Goal: Check status: Check status

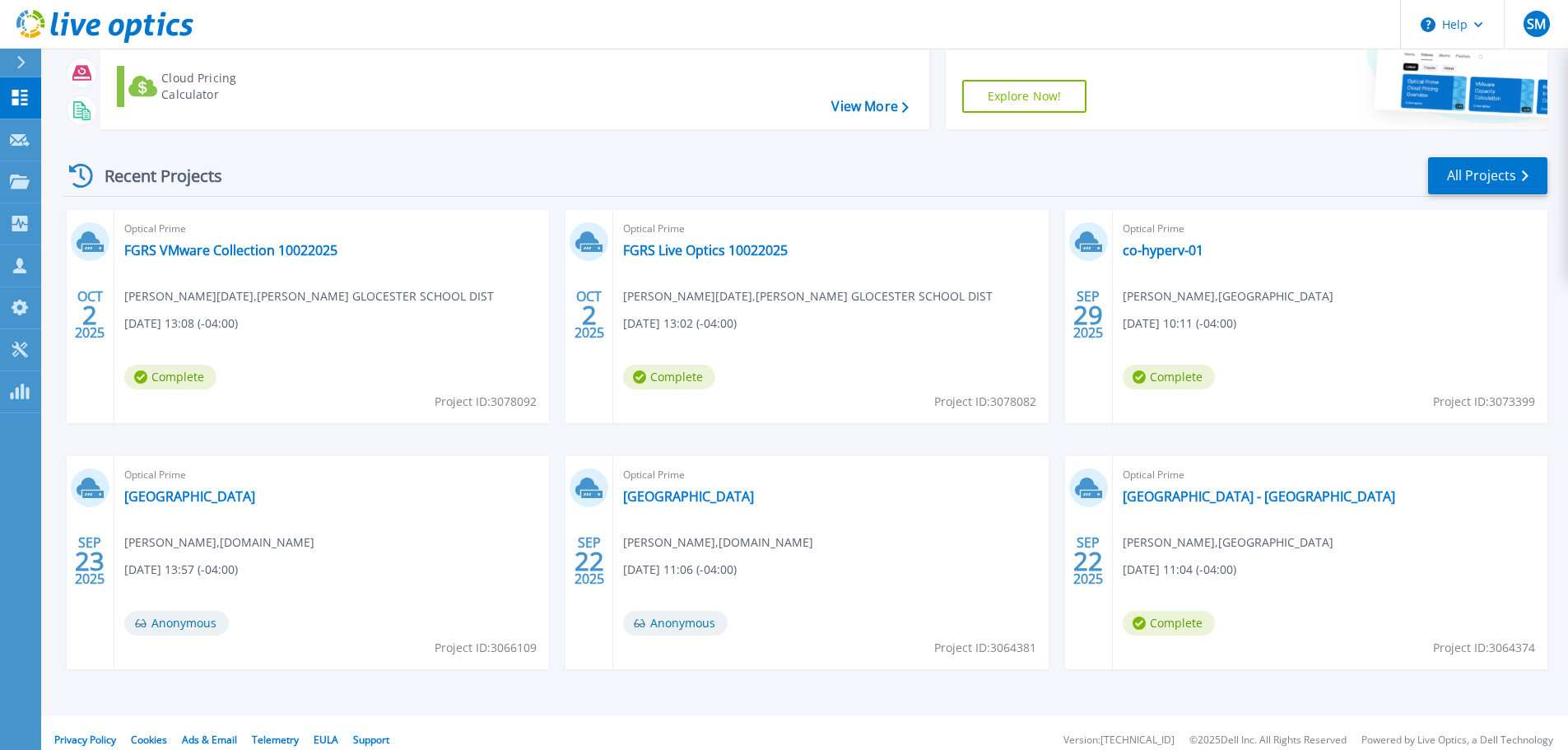
scroll to position [162, 0]
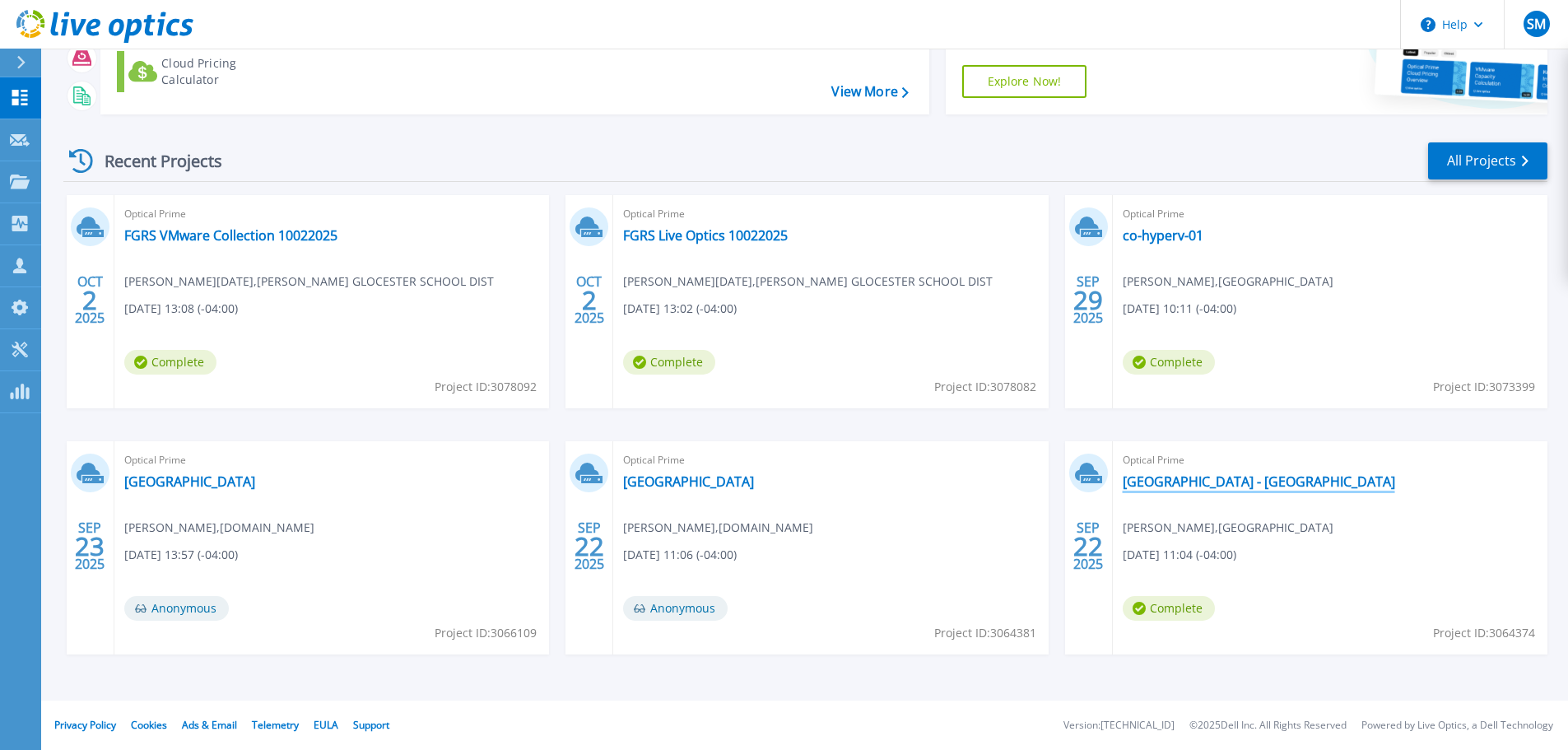
click at [1208, 482] on link "[GEOGRAPHIC_DATA] - [GEOGRAPHIC_DATA]" at bounding box center [1258, 481] width 272 height 17
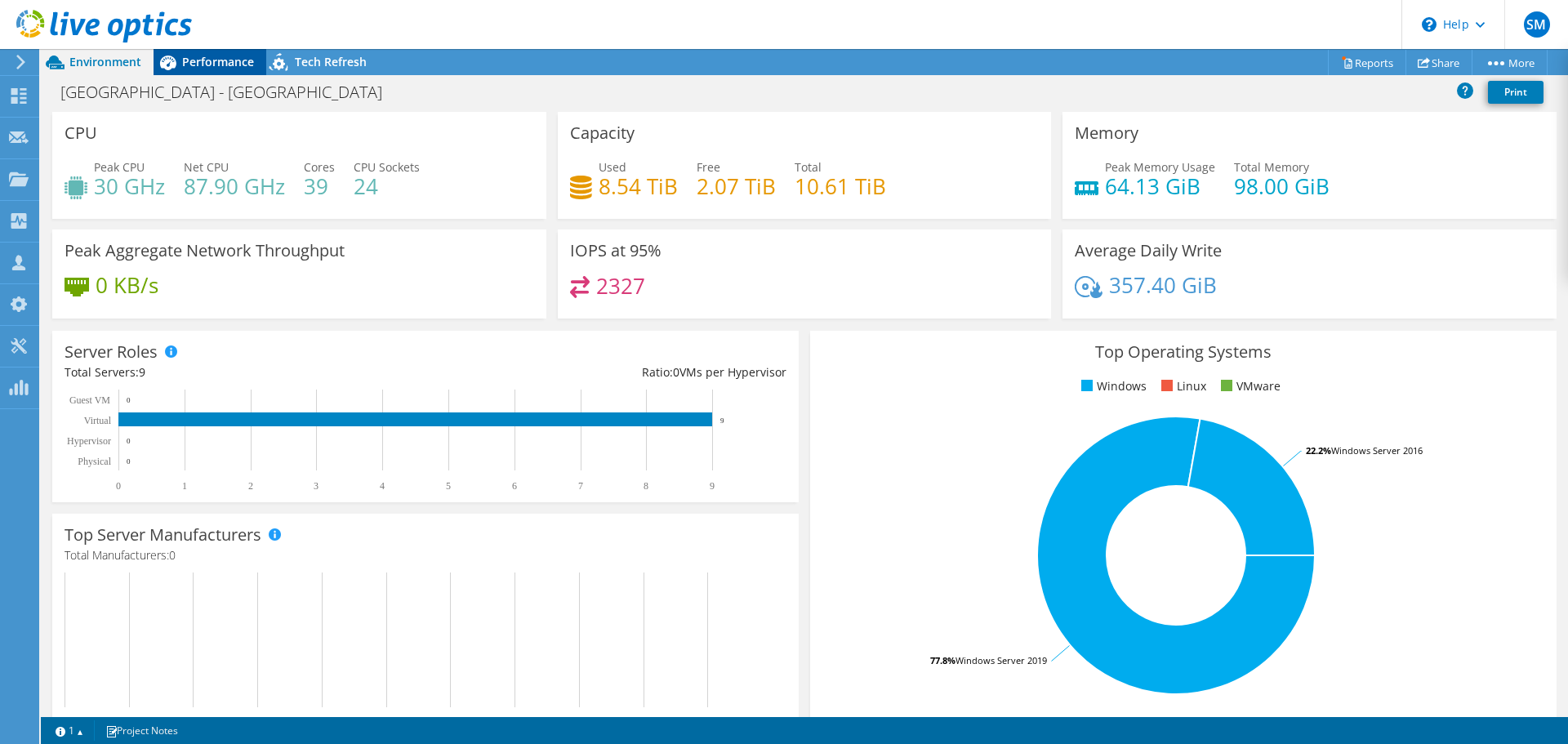
click at [205, 61] on span "Performance" at bounding box center [217, 62] width 72 height 16
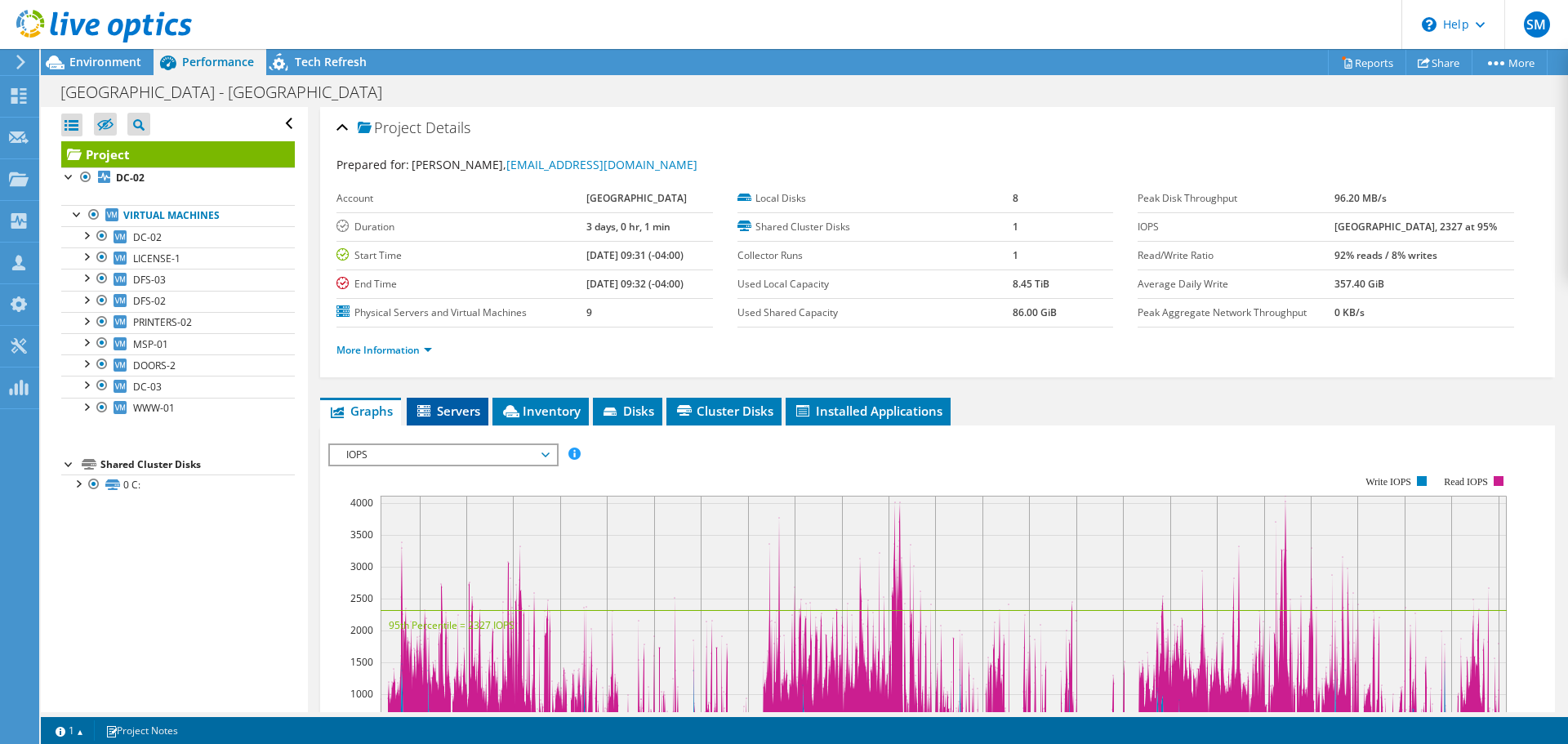
click at [452, 412] on span "Servers" at bounding box center [448, 410] width 66 height 17
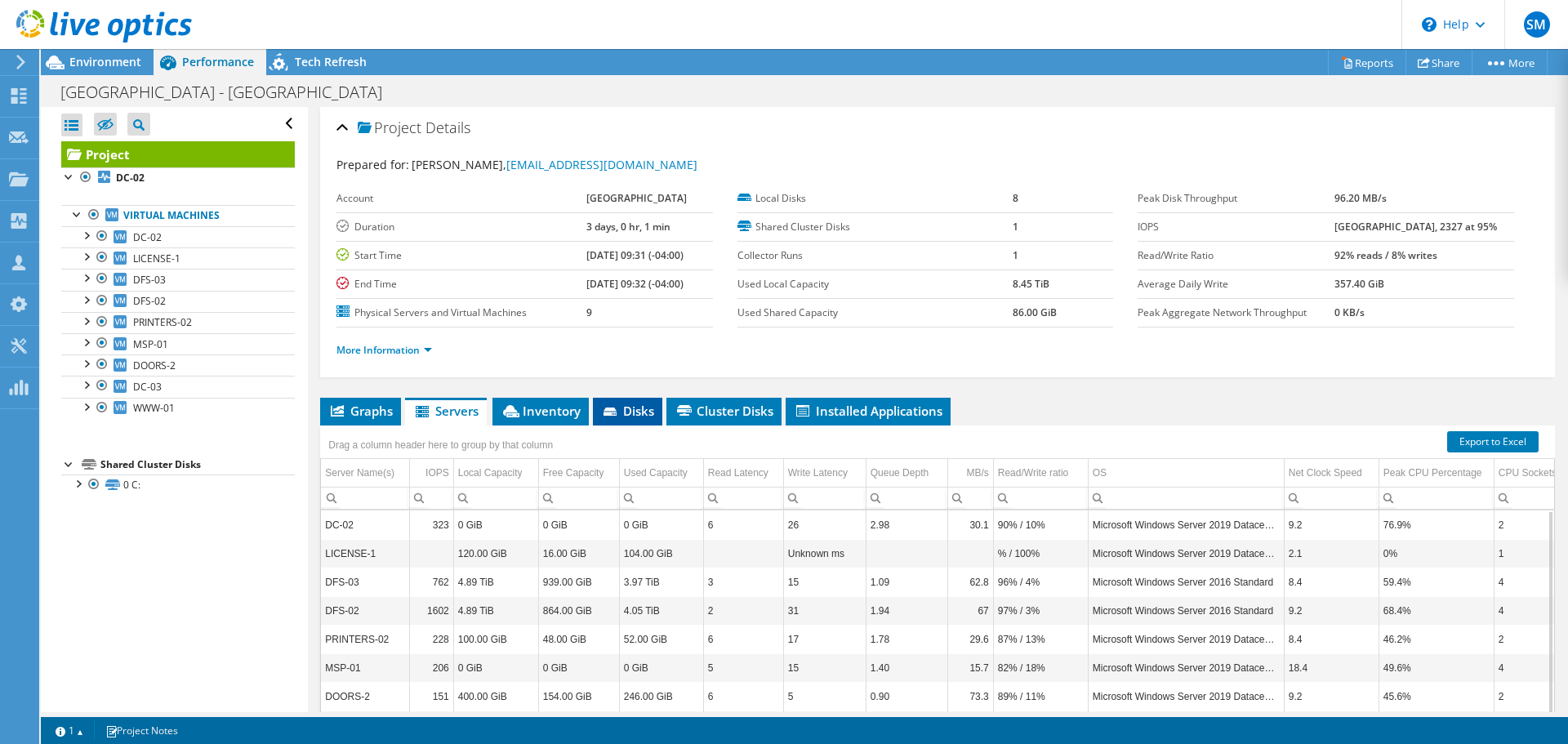
click at [626, 411] on span "Disks" at bounding box center [627, 410] width 53 height 17
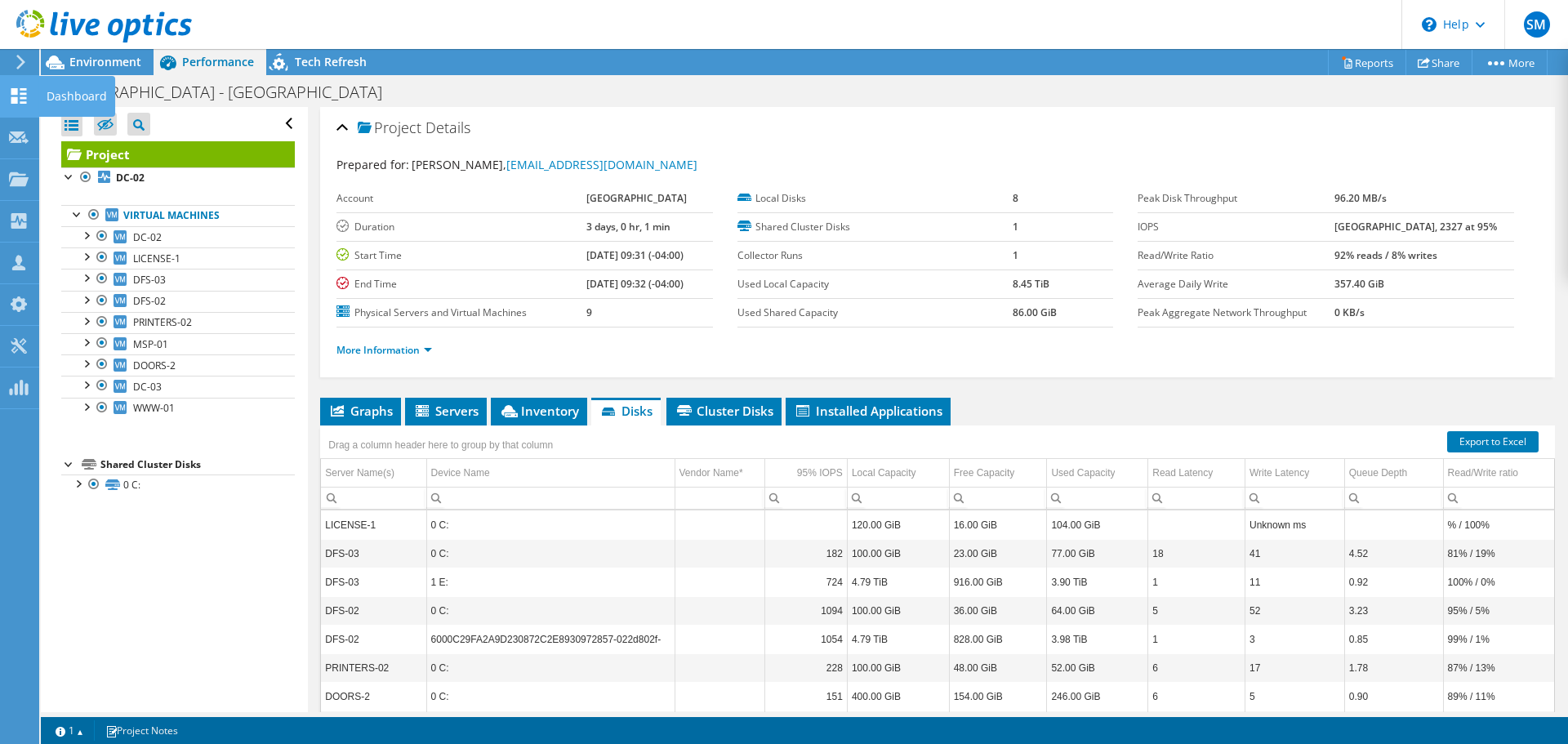
click at [66, 98] on div "Dashboard" at bounding box center [77, 96] width 77 height 41
